Goal: Information Seeking & Learning: Learn about a topic

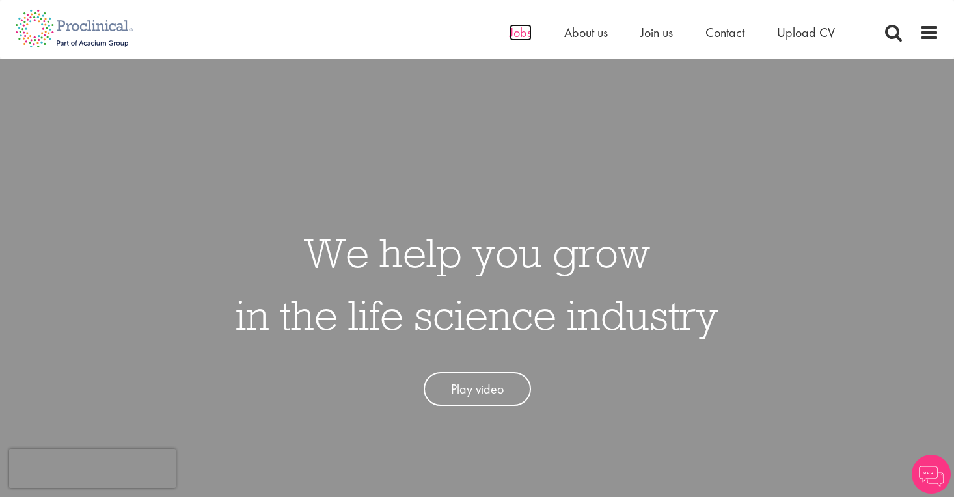
click at [530, 38] on span "Jobs" at bounding box center [521, 32] width 22 height 17
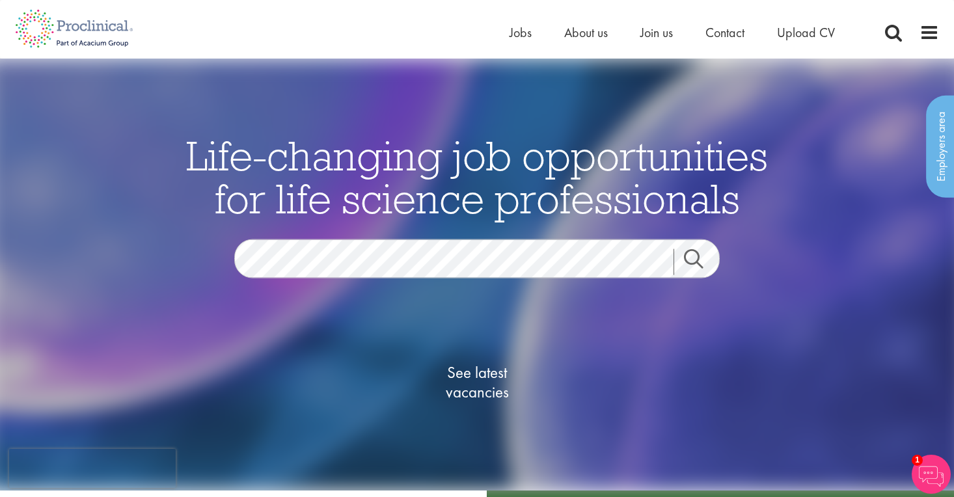
click at [465, 374] on span "See latest vacancies" at bounding box center [477, 382] width 130 height 39
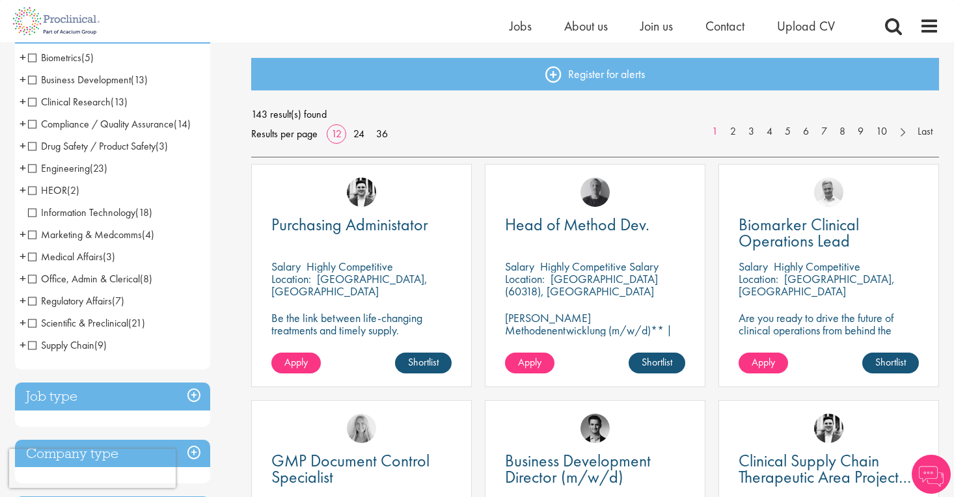
scroll to position [118, 0]
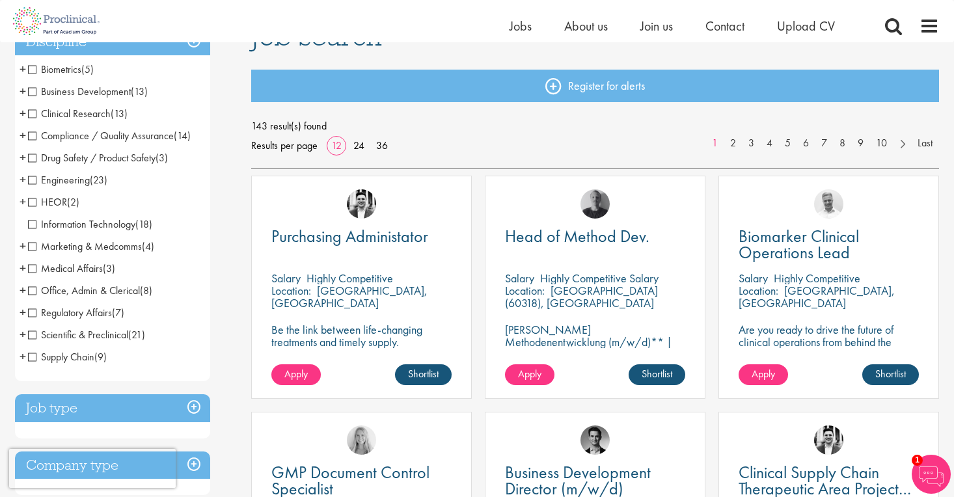
click at [31, 336] on span "Scientific & Preclinical" at bounding box center [78, 335] width 100 height 14
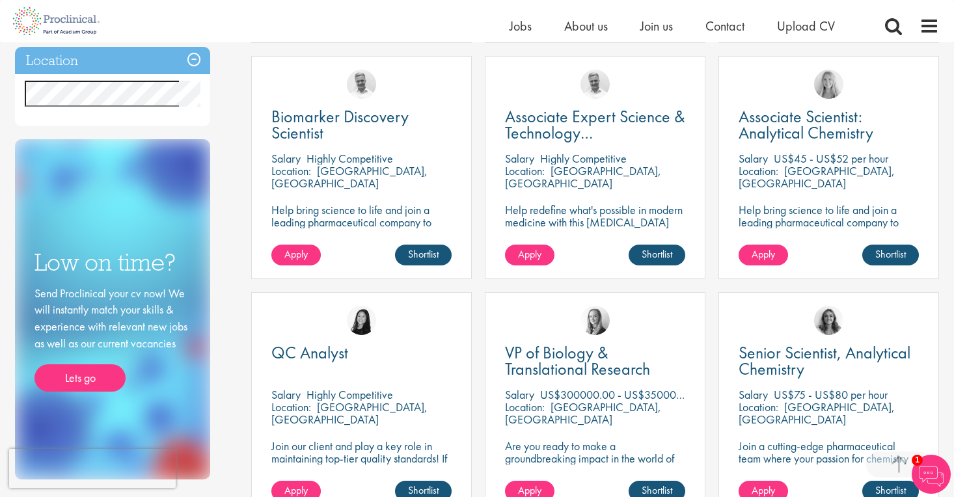
scroll to position [476, 0]
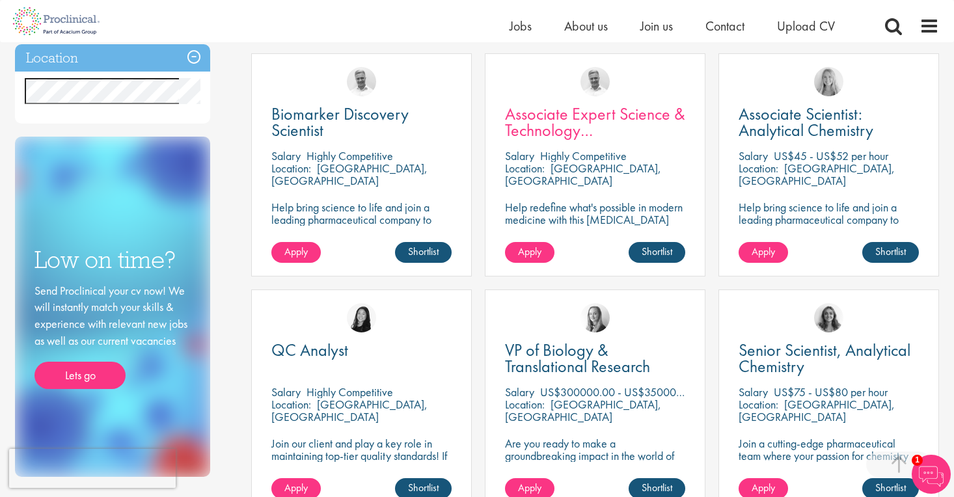
click at [595, 115] on span "Associate Expert Science & Technology (Lab Technician)" at bounding box center [595, 130] width 180 height 55
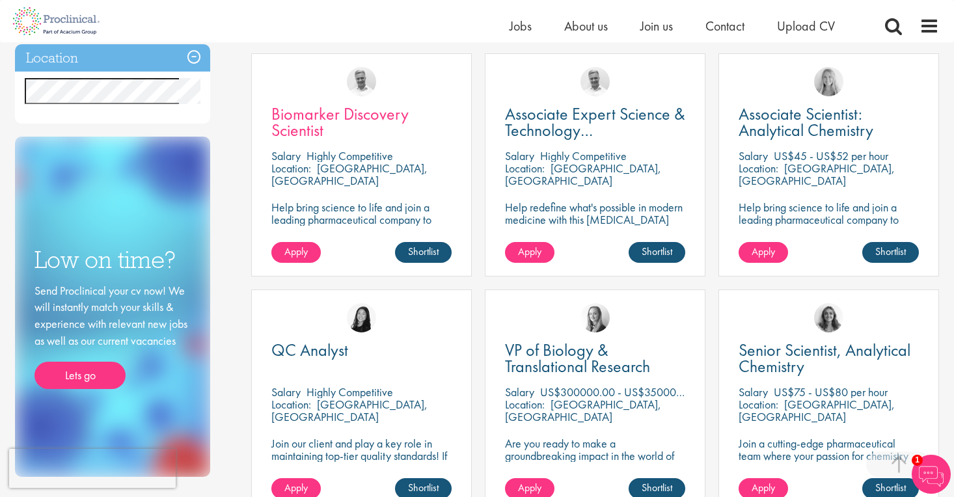
click at [379, 115] on span "Biomarker Discovery Scientist" at bounding box center [339, 122] width 137 height 38
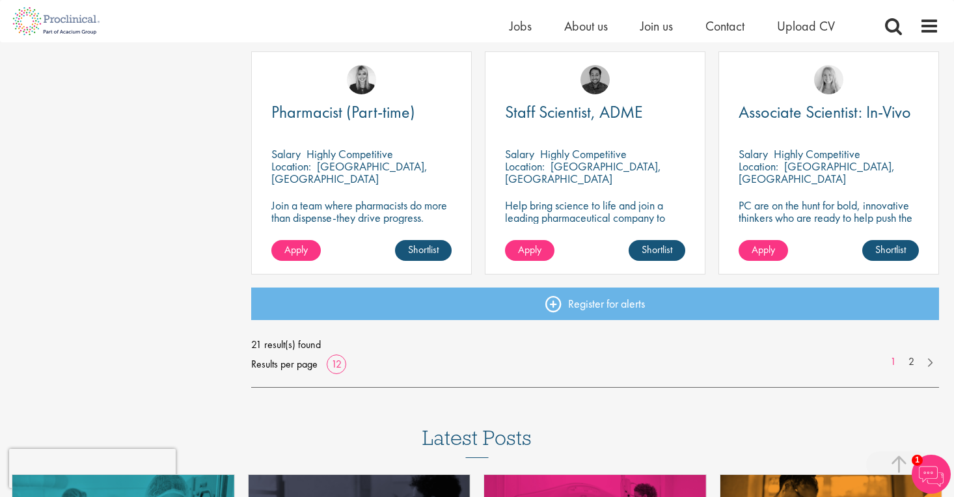
scroll to position [952, 0]
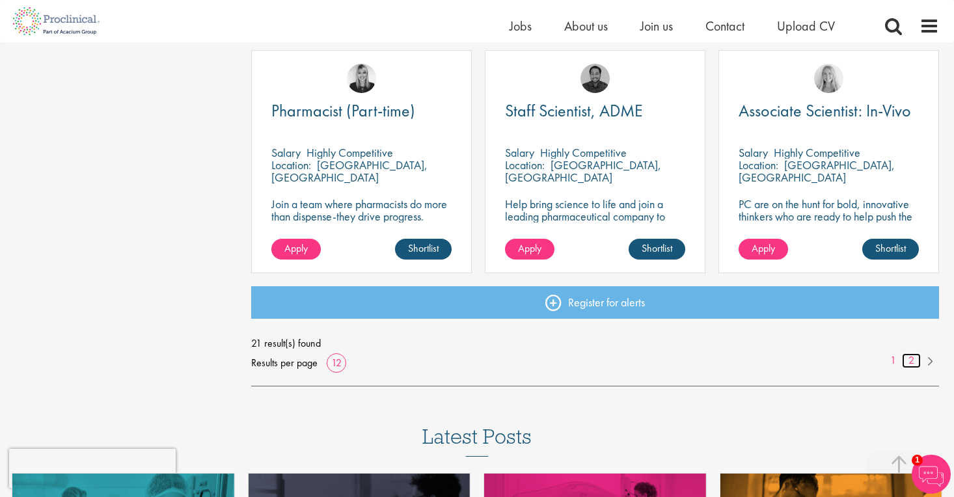
click at [912, 360] on link "2" at bounding box center [911, 360] width 19 height 15
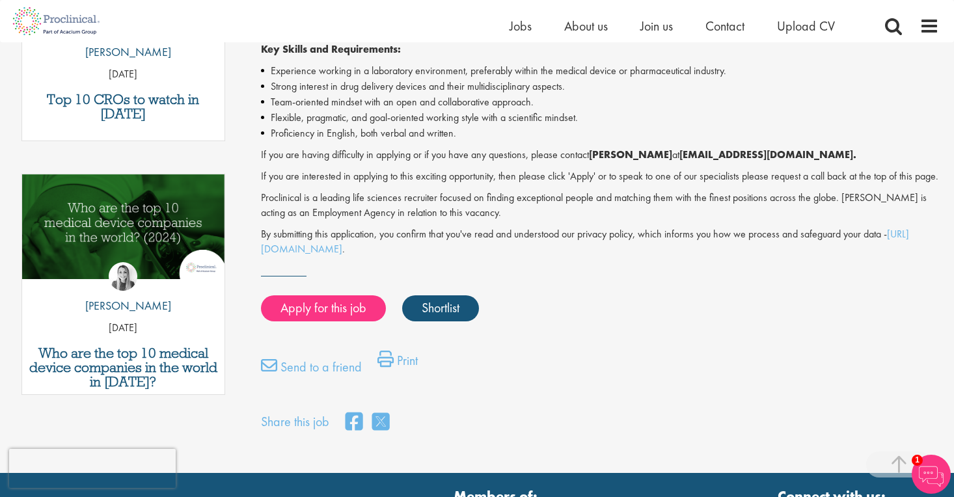
scroll to position [552, 0]
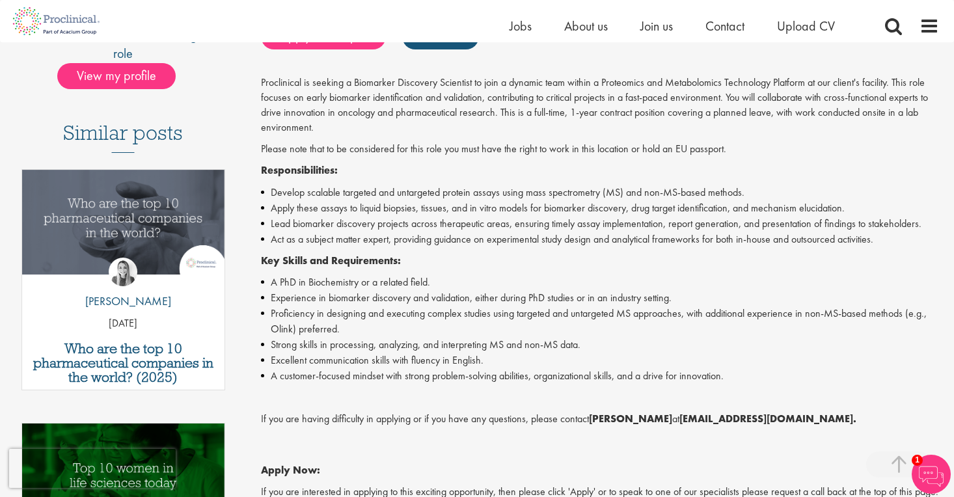
scroll to position [306, 0]
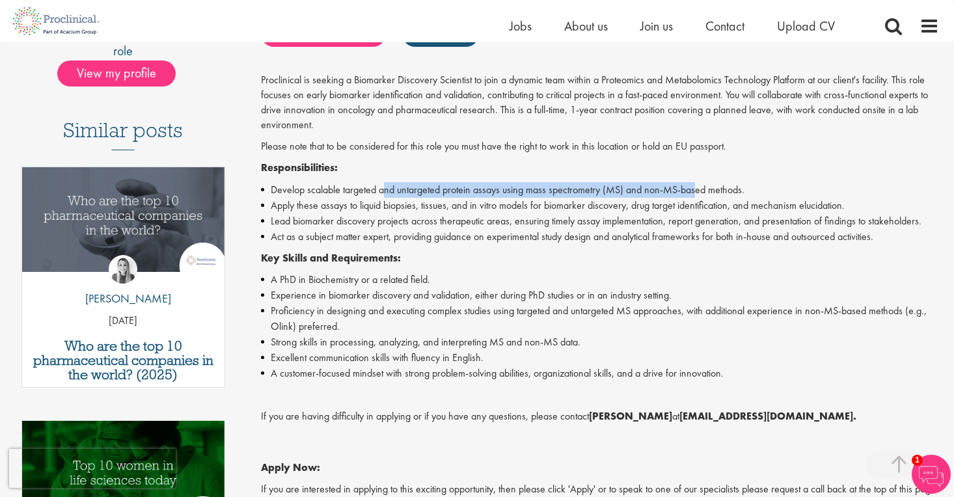
drag, startPoint x: 387, startPoint y: 185, endPoint x: 692, endPoint y: 176, distance: 306.0
click at [692, 182] on li "Develop scalable targeted and untargeted protein assays using mass spectrometry…" at bounding box center [600, 190] width 679 height 16
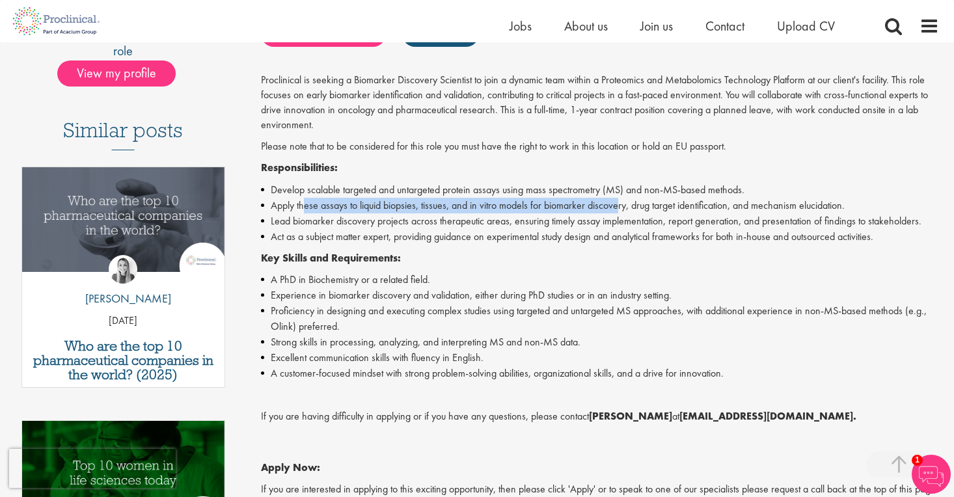
drag, startPoint x: 303, startPoint y: 198, endPoint x: 619, endPoint y: 198, distance: 316.9
click at [619, 198] on li "Apply these assays to liquid biopsies, tissues, and in vitro models for biomark…" at bounding box center [600, 206] width 679 height 16
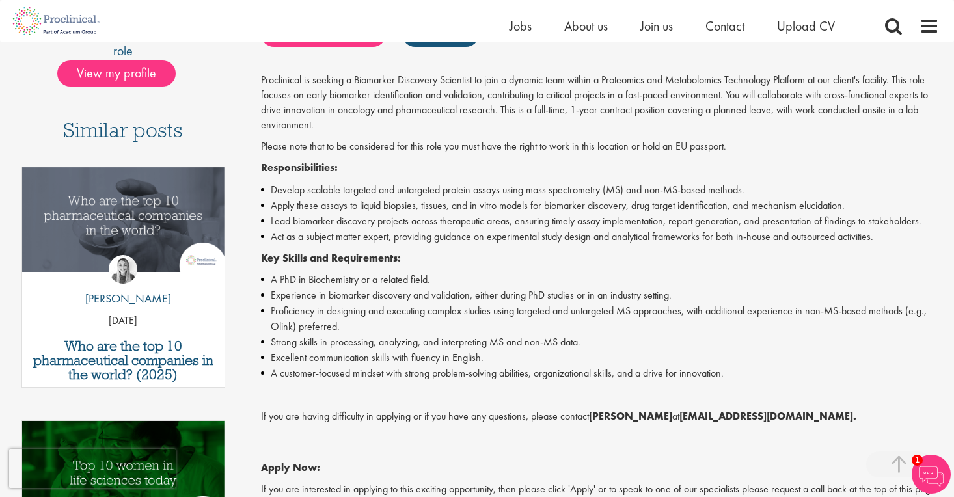
click at [584, 229] on li "Act as a subject matter expert, providing guidance on experimental study design…" at bounding box center [600, 237] width 679 height 16
